Goal: Book appointment/travel/reservation

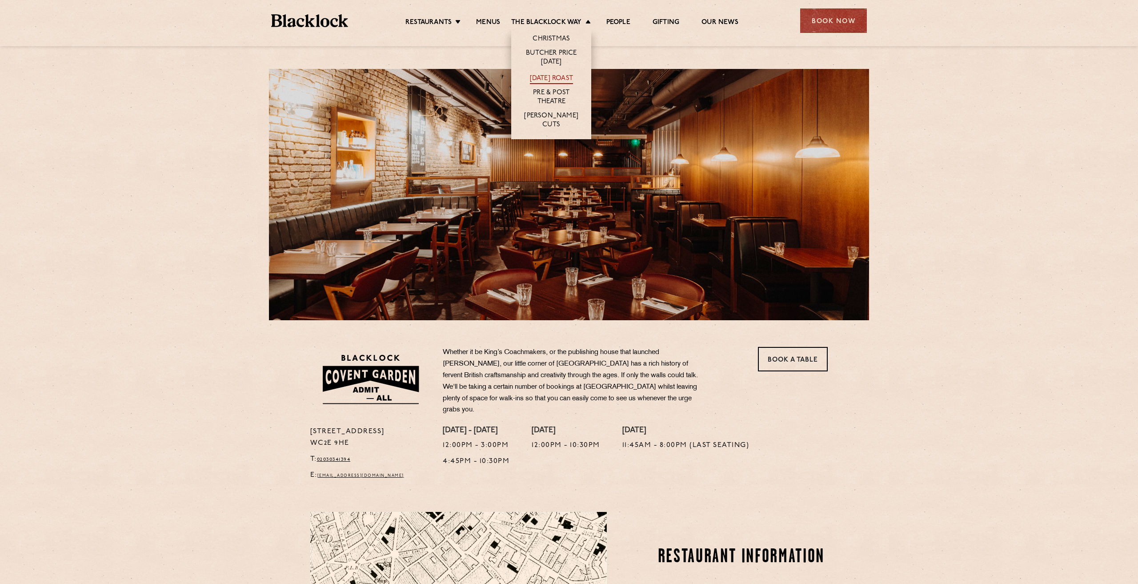
click at [545, 76] on link "[DATE] Roast" at bounding box center [551, 79] width 43 height 10
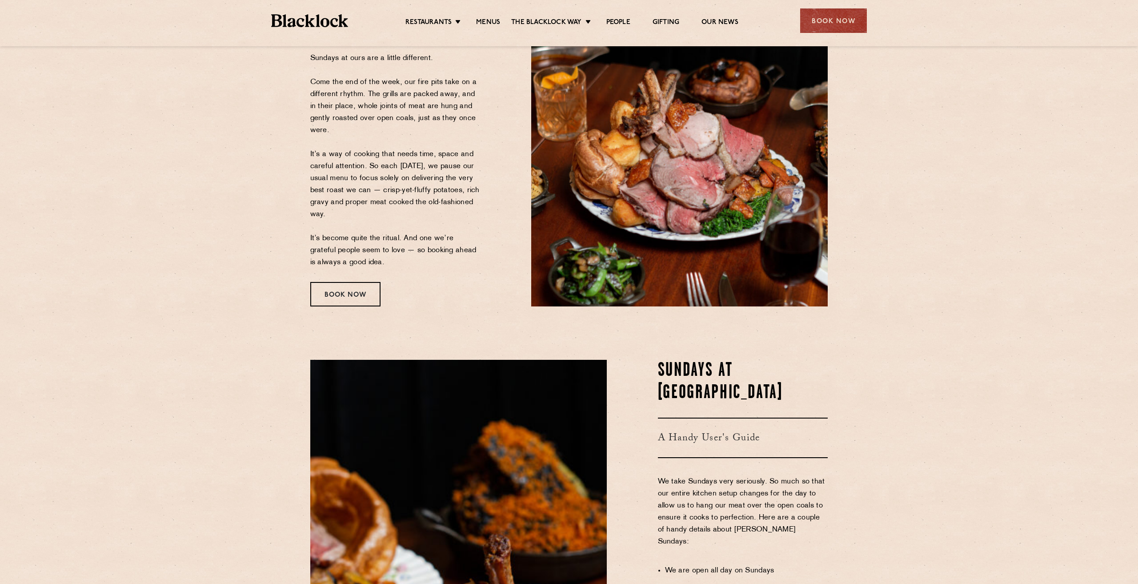
scroll to position [113, 0]
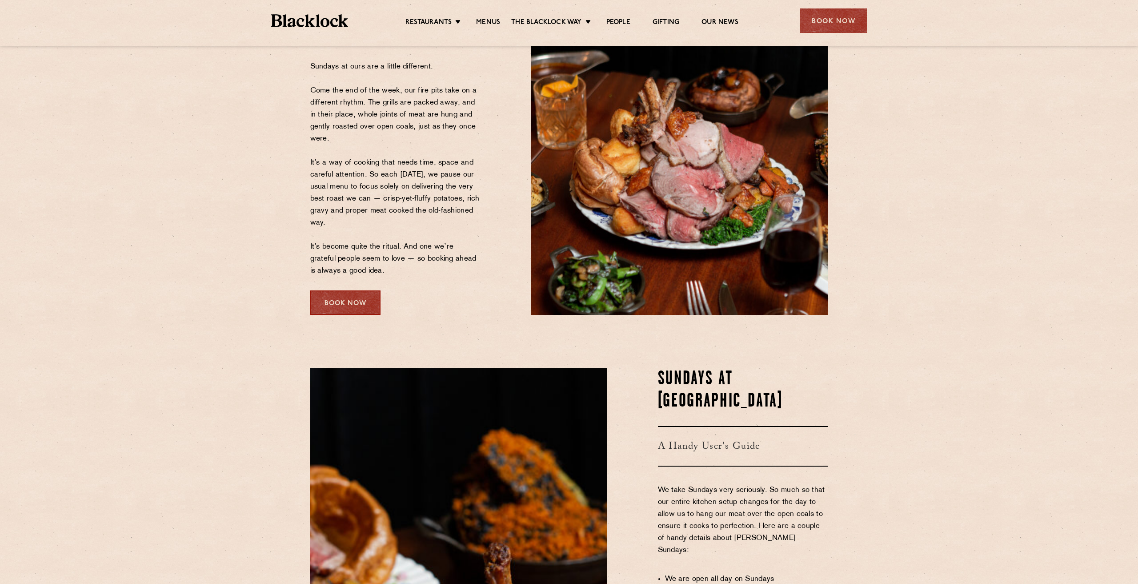
click at [335, 305] on div "Book Now" at bounding box center [345, 302] width 70 height 24
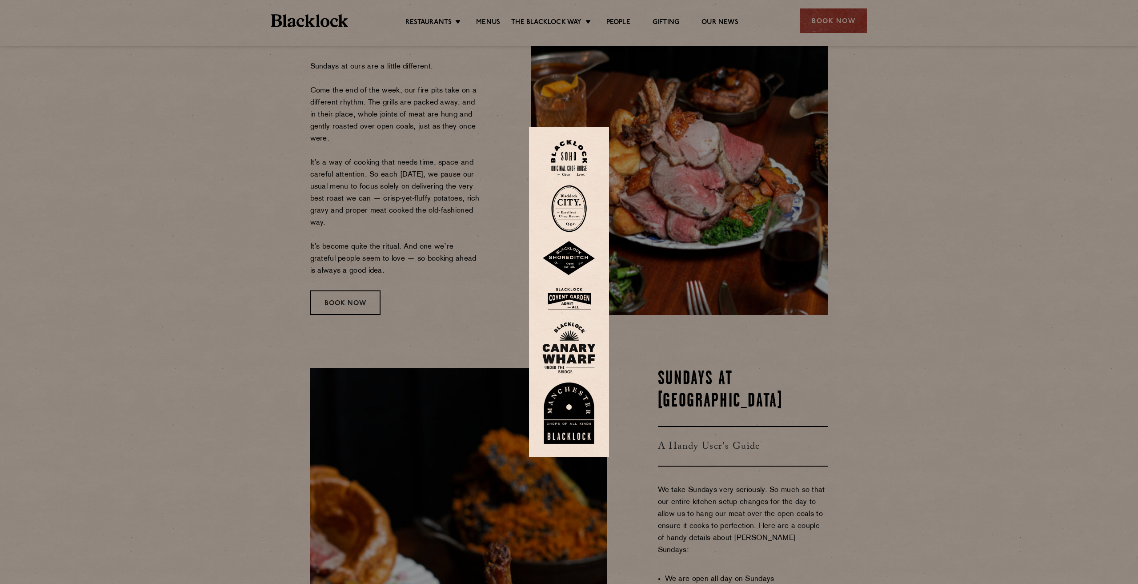
click at [573, 301] on img at bounding box center [568, 299] width 53 height 29
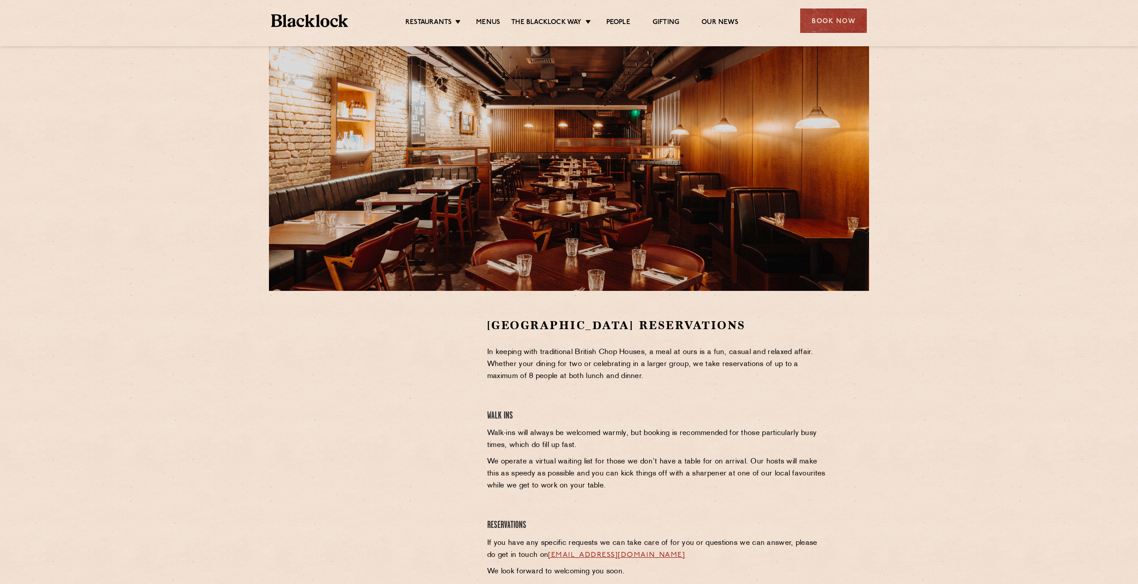
scroll to position [27, 0]
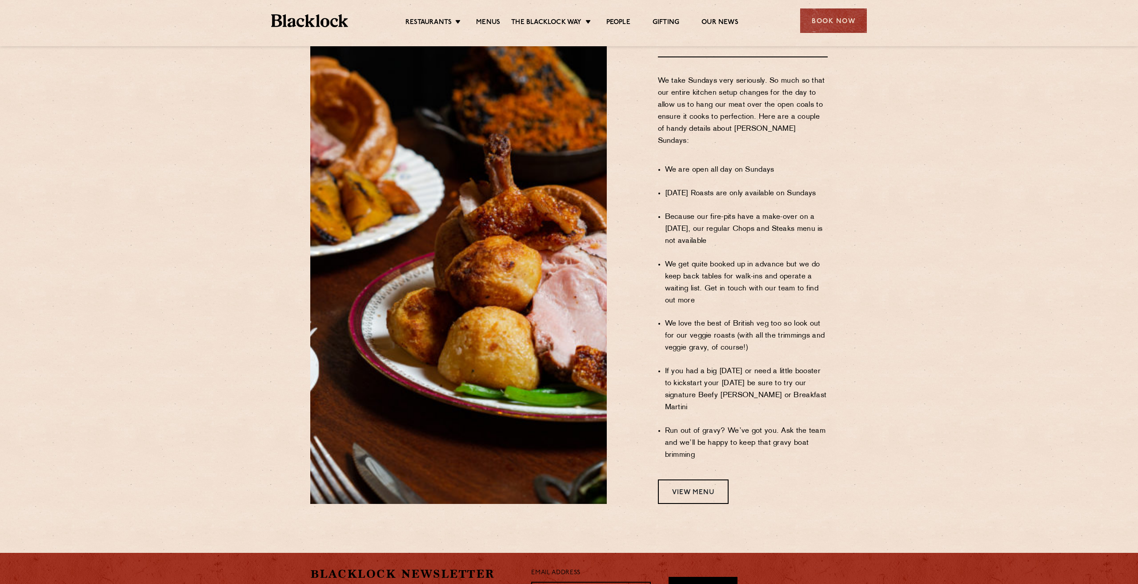
scroll to position [522, 0]
click at [701, 479] on link "View Menu" at bounding box center [693, 491] width 71 height 24
